Goal: Transaction & Acquisition: Purchase product/service

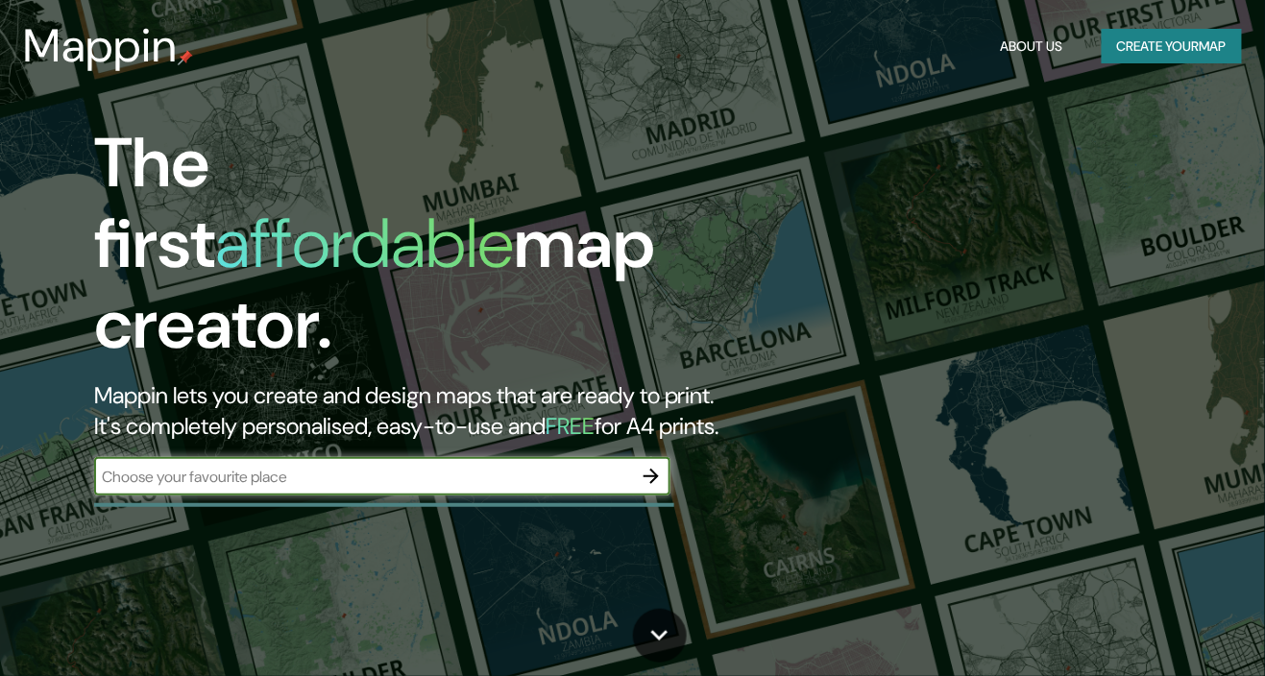
click at [127, 466] on input "text" at bounding box center [363, 477] width 538 height 22
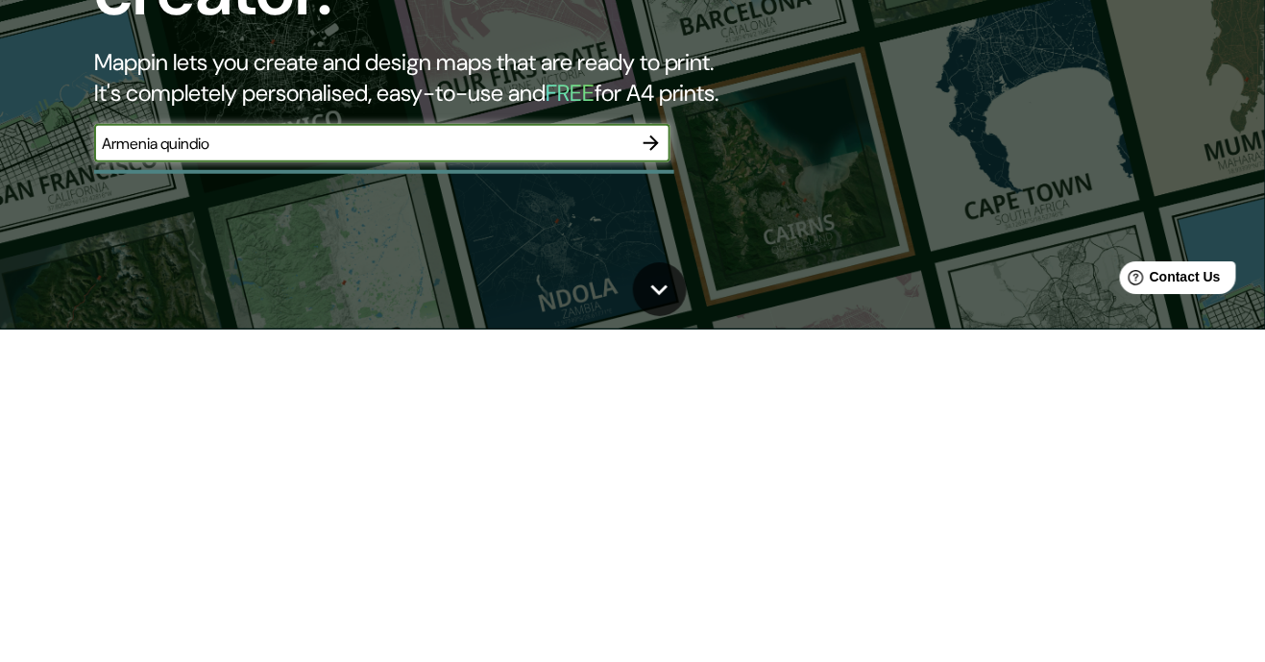
type input "Armenia quindio"
click at [632, 457] on button "button" at bounding box center [651, 476] width 38 height 38
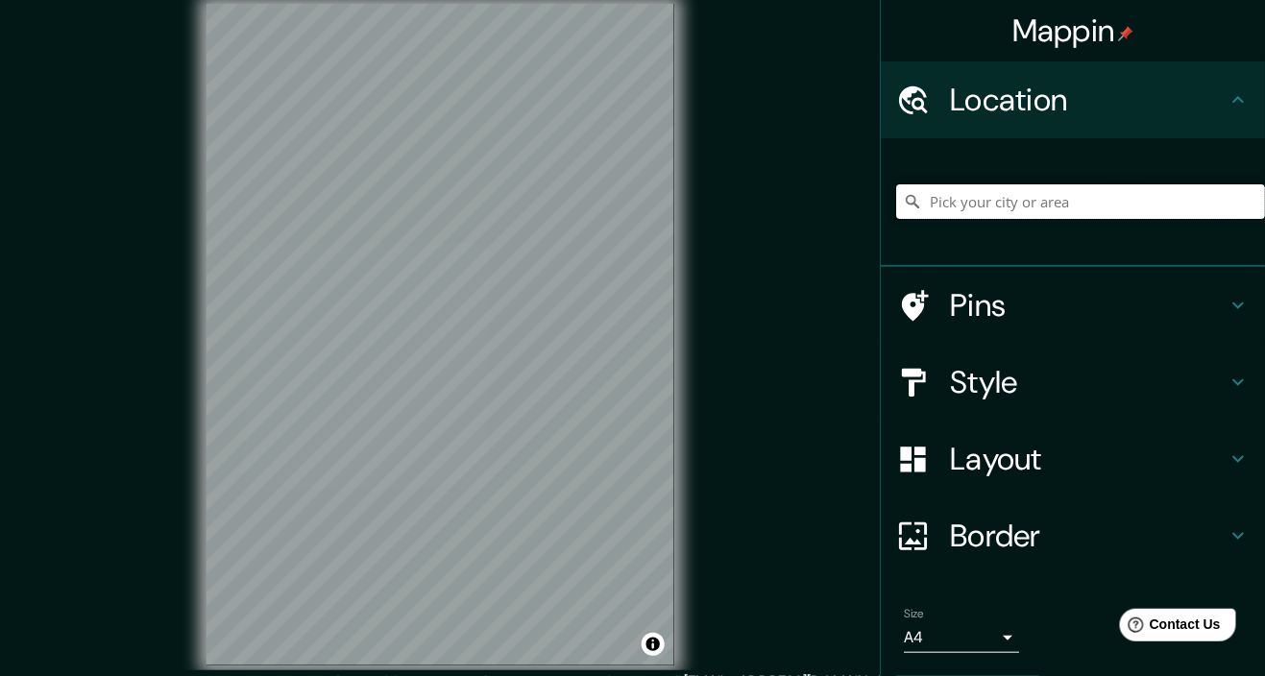
click at [1085, 210] on input "Pick your city or area" at bounding box center [1080, 201] width 369 height 35
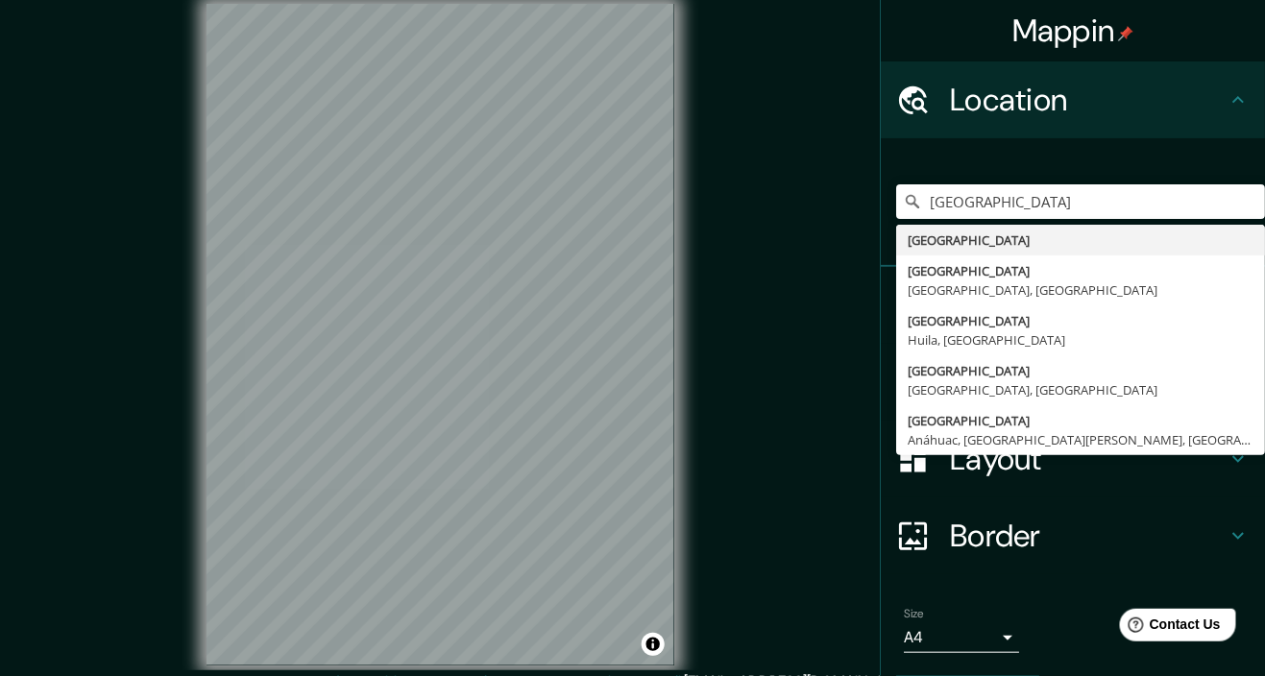
click at [787, 457] on div "Mappin Location [GEOGRAPHIC_DATA] [GEOGRAPHIC_DATA] [GEOGRAPHIC_DATA] [GEOGRAPH…" at bounding box center [632, 350] width 1265 height 701
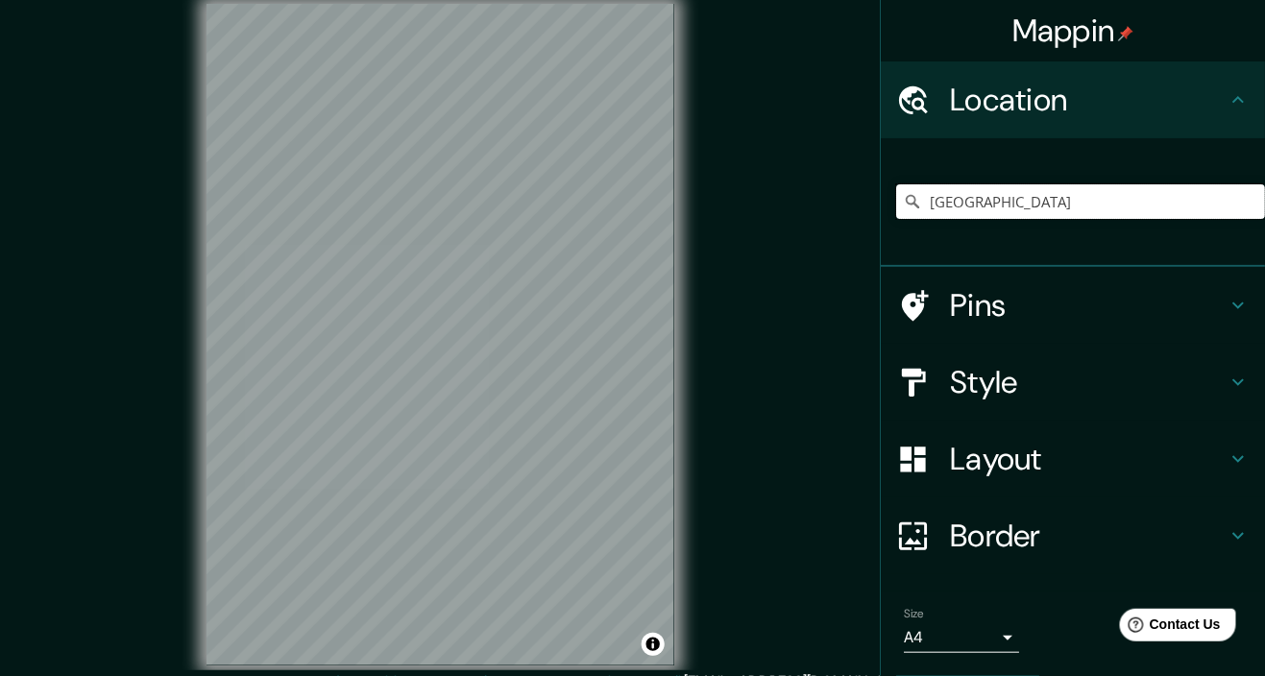
click at [1125, 205] on input "[GEOGRAPHIC_DATA]" at bounding box center [1080, 201] width 369 height 35
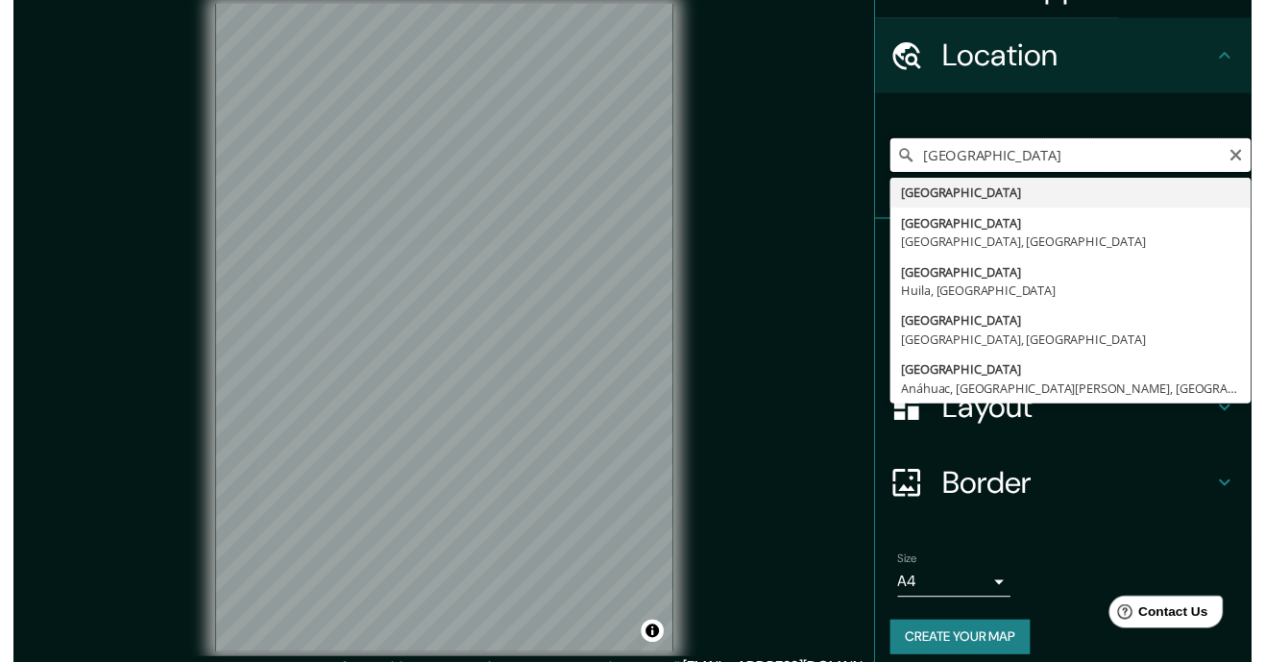
scroll to position [57, 0]
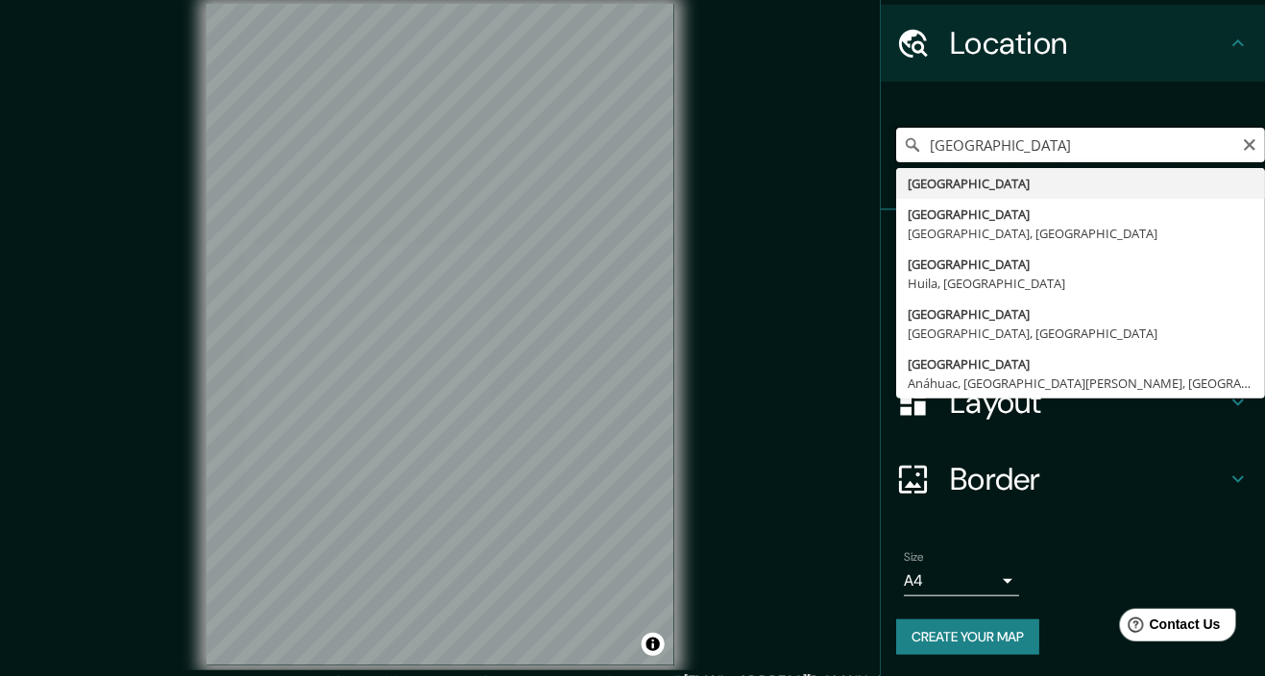
click at [1114, 144] on input "[GEOGRAPHIC_DATA]" at bounding box center [1080, 145] width 369 height 35
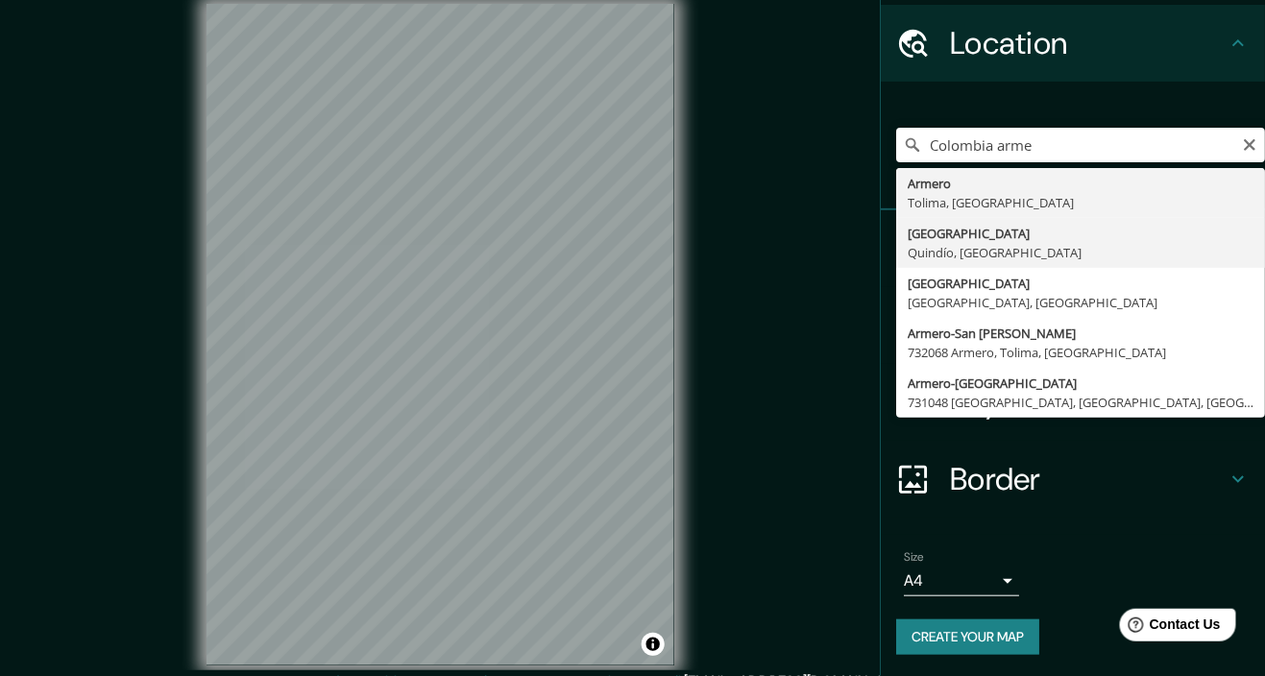
type input "[GEOGRAPHIC_DATA], [GEOGRAPHIC_DATA], [GEOGRAPHIC_DATA]"
